Goal: Task Accomplishment & Management: Complete application form

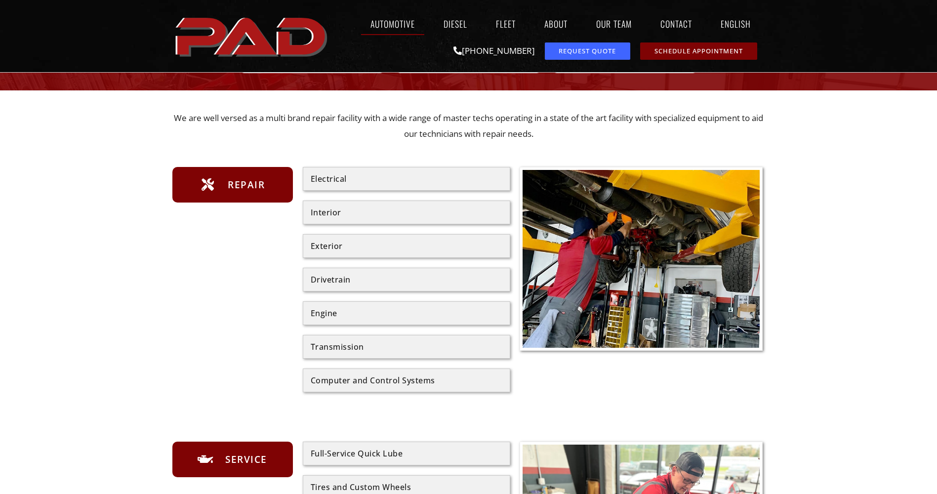
scroll to position [99, 0]
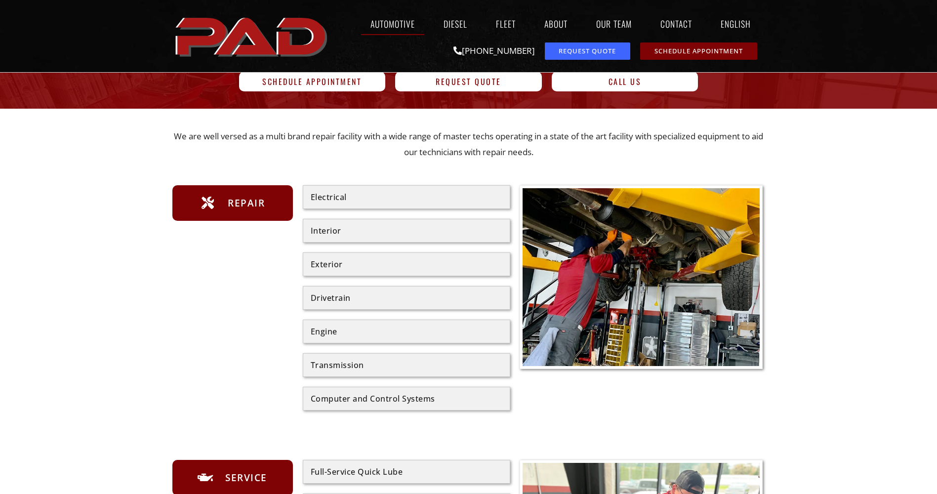
click at [335, 262] on div "Exterior" at bounding box center [407, 264] width 192 height 8
click at [323, 265] on div "Exterior" at bounding box center [407, 264] width 192 height 8
drag, startPoint x: 323, startPoint y: 265, endPoint x: 260, endPoint y: 212, distance: 81.7
click at [260, 212] on div "Repair" at bounding box center [232, 203] width 121 height 36
click at [236, 204] on span "Repair" at bounding box center [245, 203] width 40 height 16
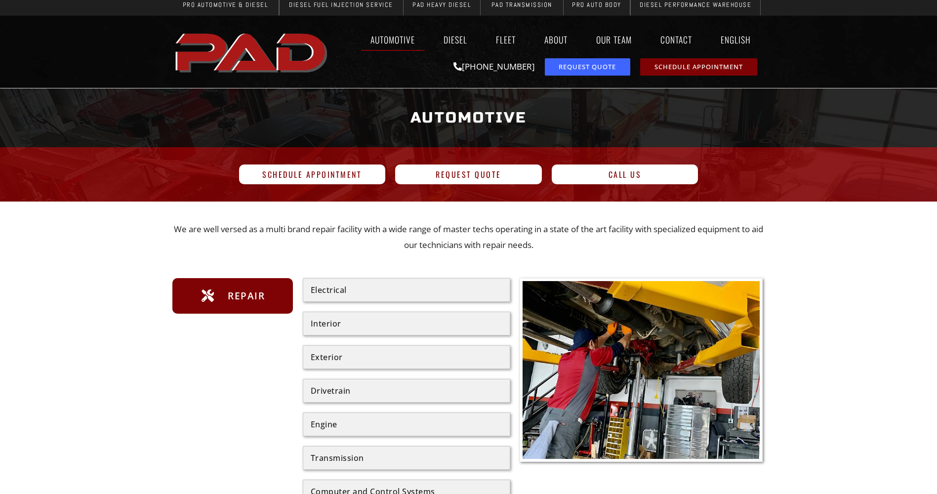
scroll to position [0, 0]
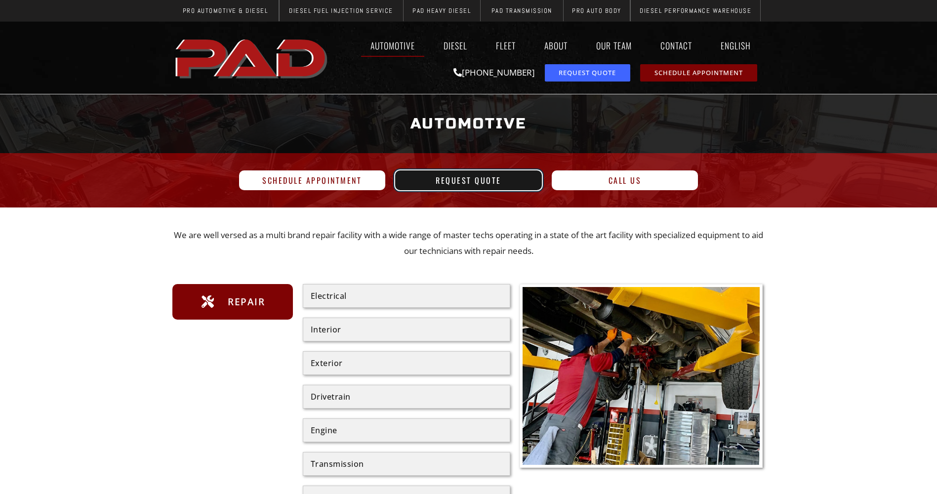
click at [420, 177] on span "Request Quote" at bounding box center [468, 180] width 123 height 8
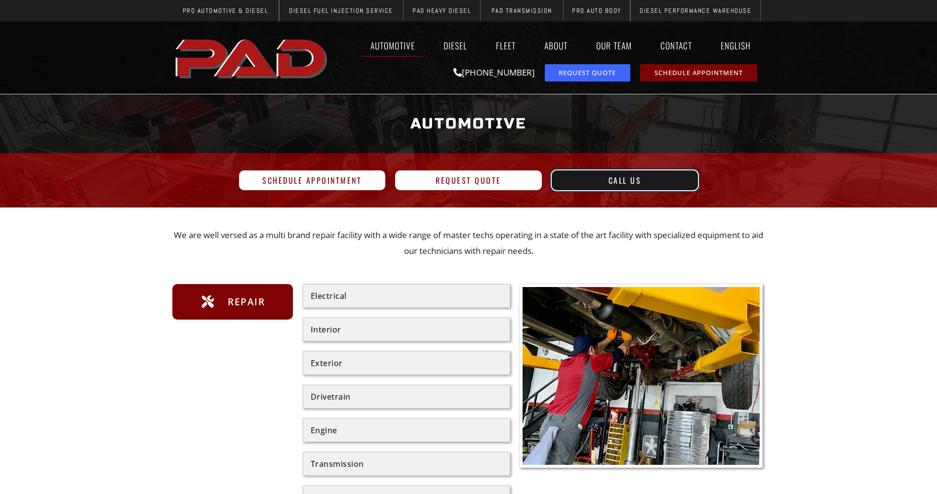
click at [595, 174] on link "Call Us" at bounding box center [625, 180] width 147 height 20
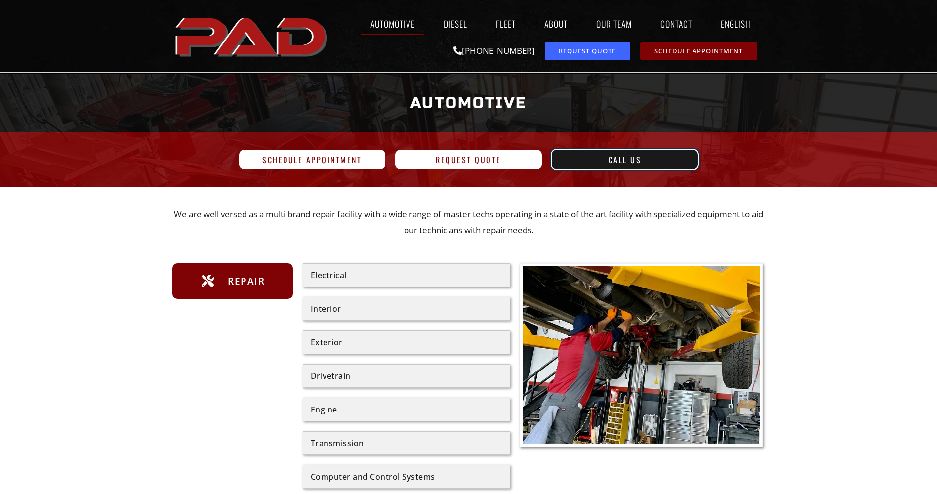
scroll to position [49, 0]
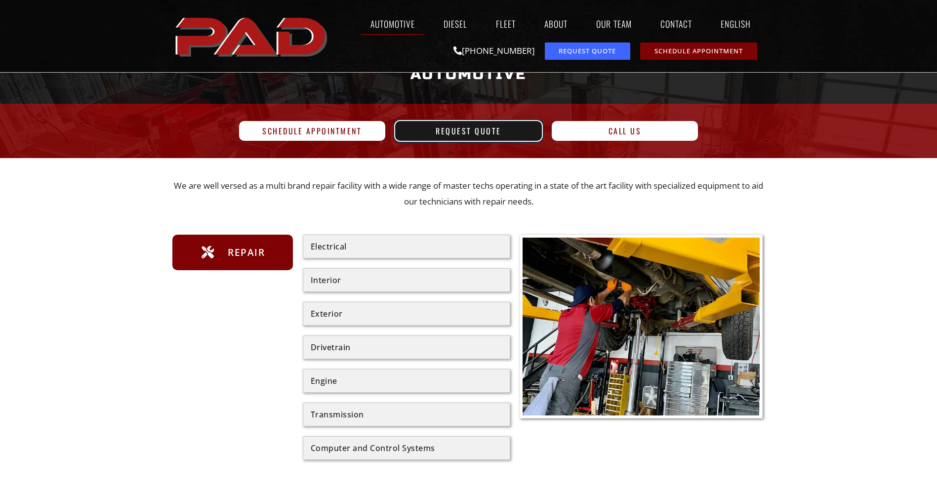
click at [480, 135] on span "Request Quote" at bounding box center [469, 131] width 66 height 8
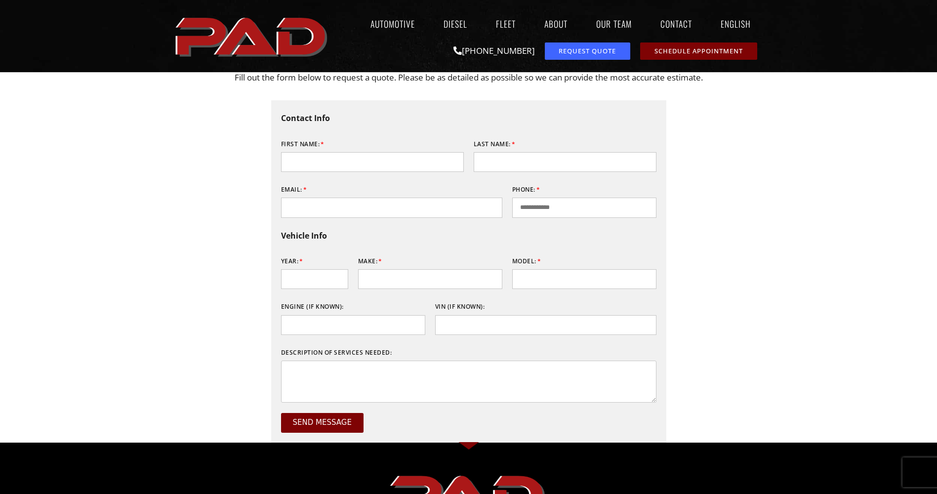
scroll to position [99, 0]
